Goal: Find specific page/section: Find specific page/section

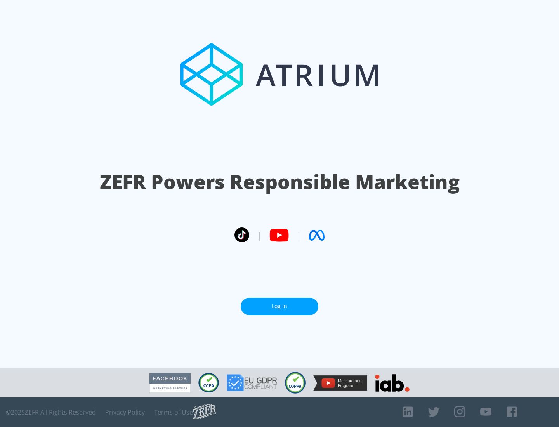
click at [279, 306] on link "Log In" at bounding box center [280, 306] width 78 height 17
